Goal: Transaction & Acquisition: Purchase product/service

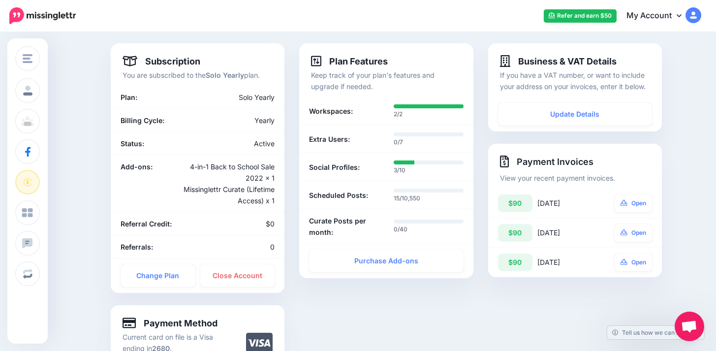
scroll to position [59, 0]
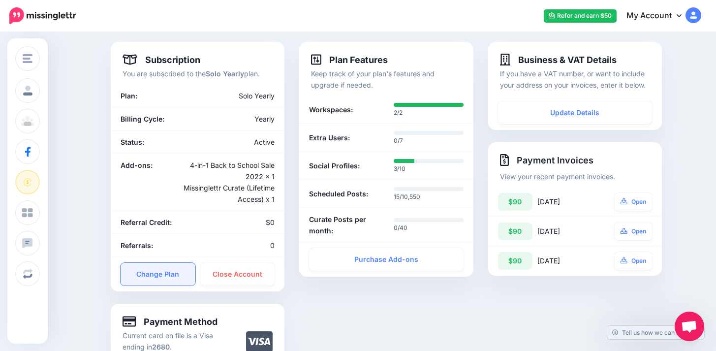
click at [171, 275] on link "Change Plan" at bounding box center [158, 274] width 75 height 23
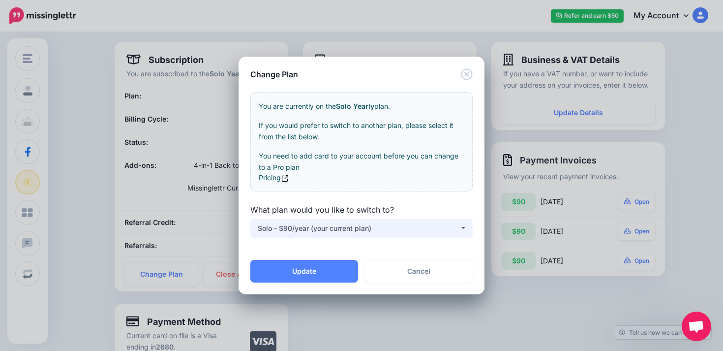
click at [375, 226] on div "Solo - $90/year (your current plan)" at bounding box center [359, 228] width 202 height 12
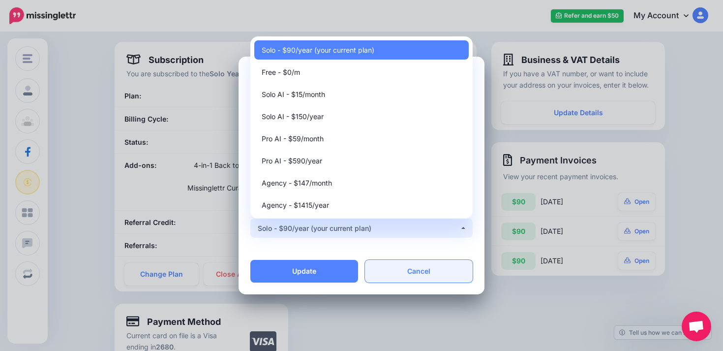
click at [402, 270] on link "Cancel" at bounding box center [419, 271] width 108 height 23
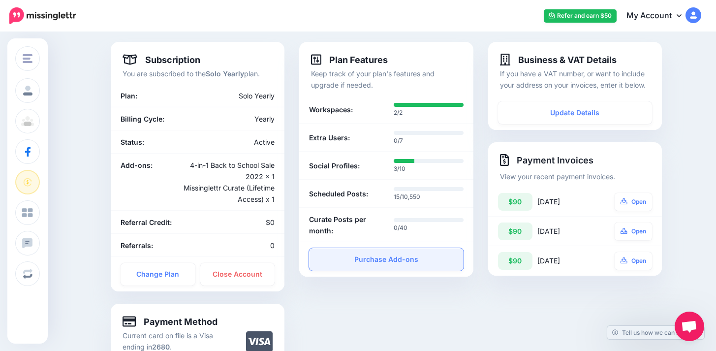
click at [409, 264] on link "Purchase Add-ons" at bounding box center [386, 259] width 154 height 23
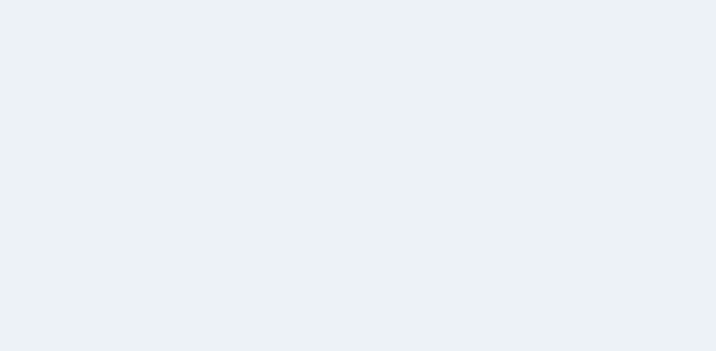
scroll to position [59, 0]
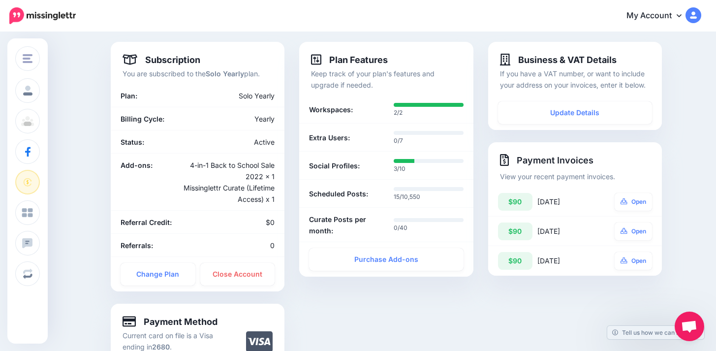
click at [680, 16] on link "My Account" at bounding box center [659, 16] width 85 height 24
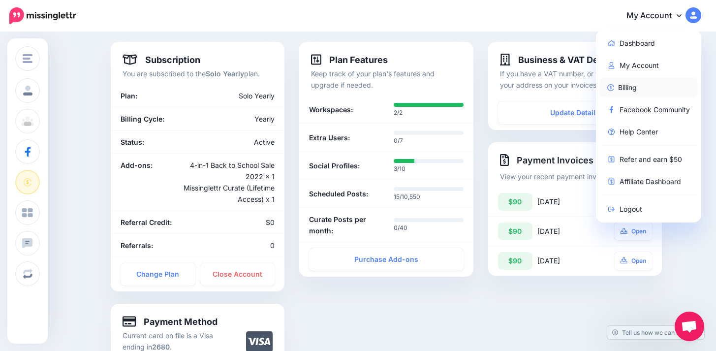
click at [638, 90] on link "Billing" at bounding box center [649, 87] width 98 height 19
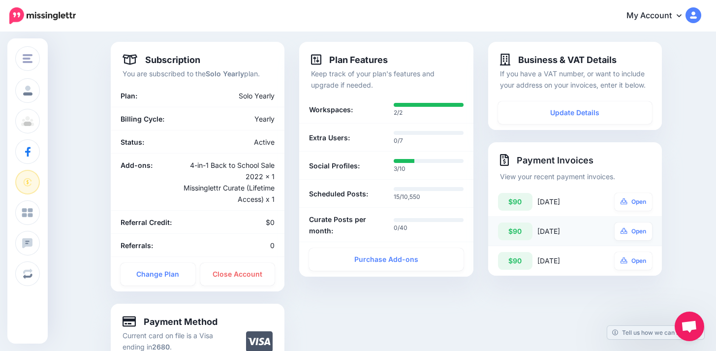
scroll to position [212, 0]
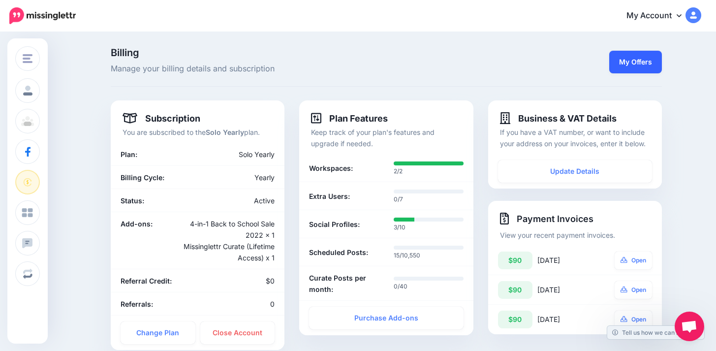
click at [638, 60] on link "My Offers" at bounding box center [635, 62] width 53 height 23
